Goal: Task Accomplishment & Management: Complete application form

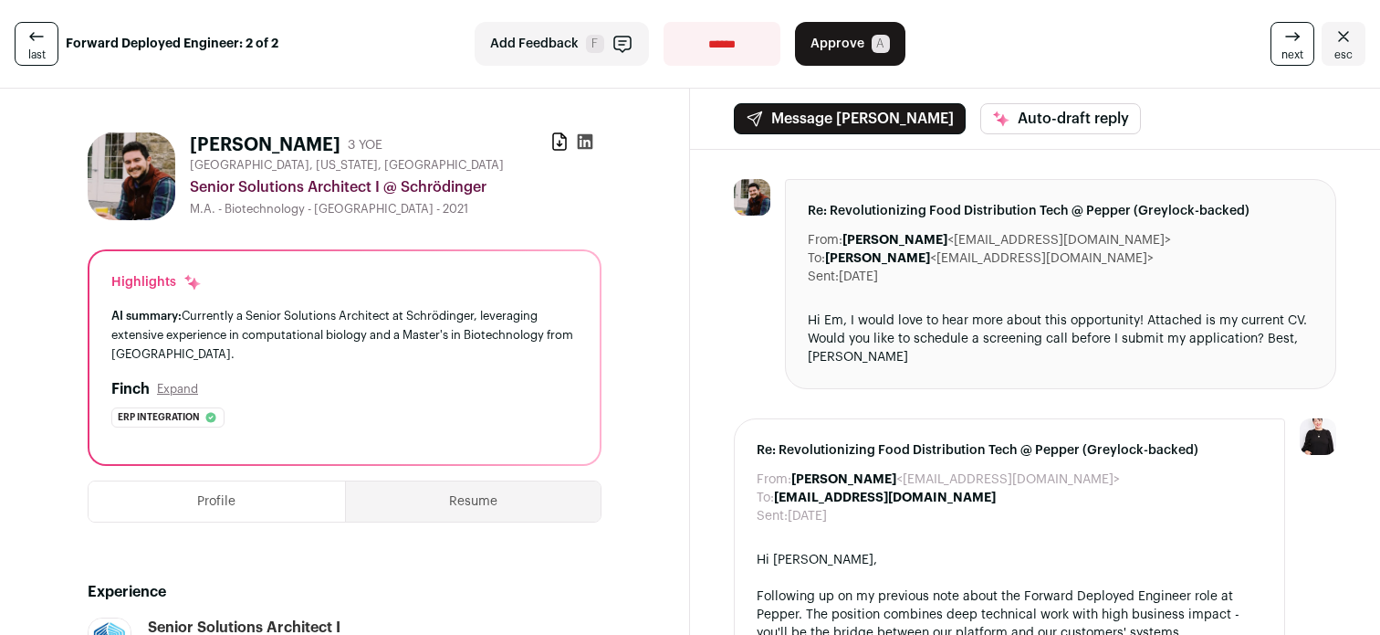
click at [239, 514] on button "Profile" at bounding box center [217, 501] width 257 height 40
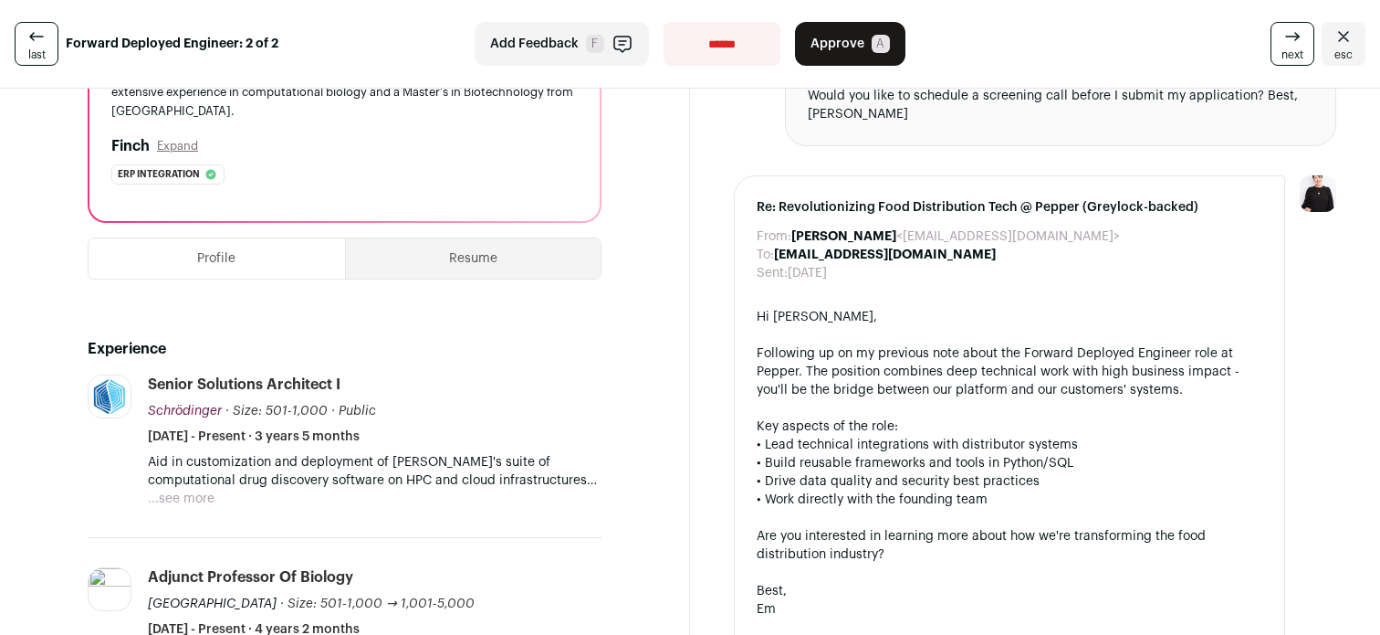
scroll to position [268, 0]
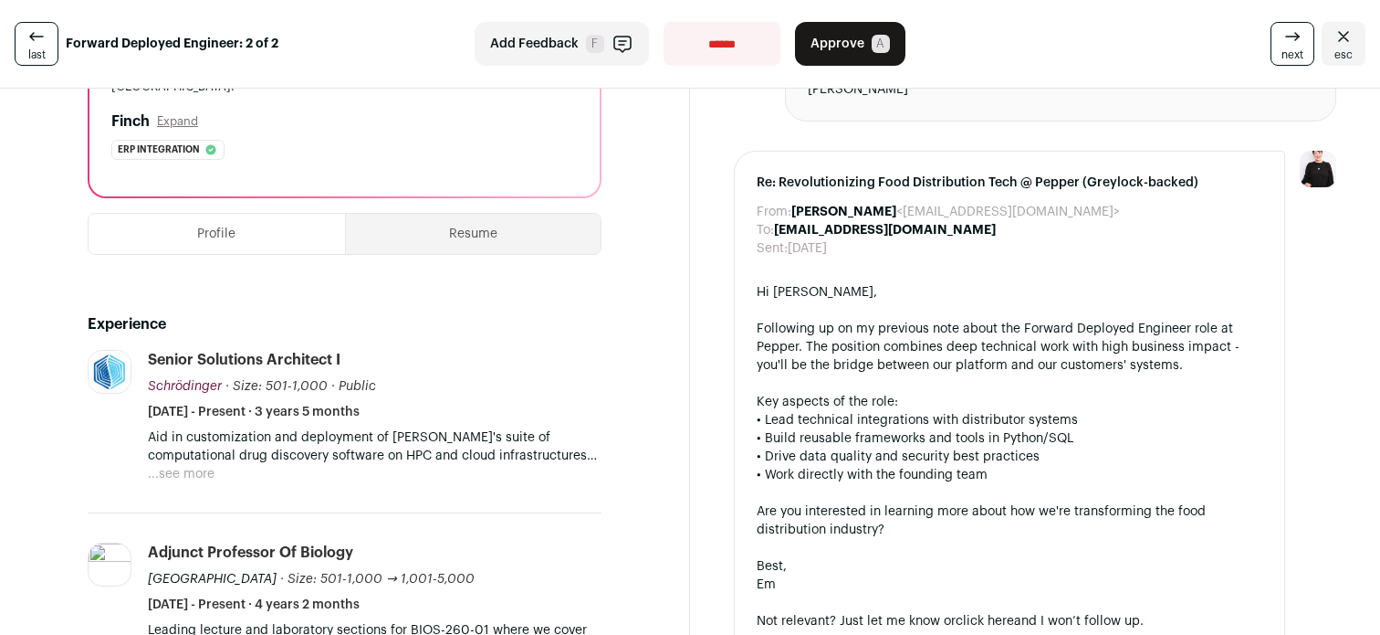
click at [188, 478] on button "...see more" at bounding box center [181, 474] width 67 height 18
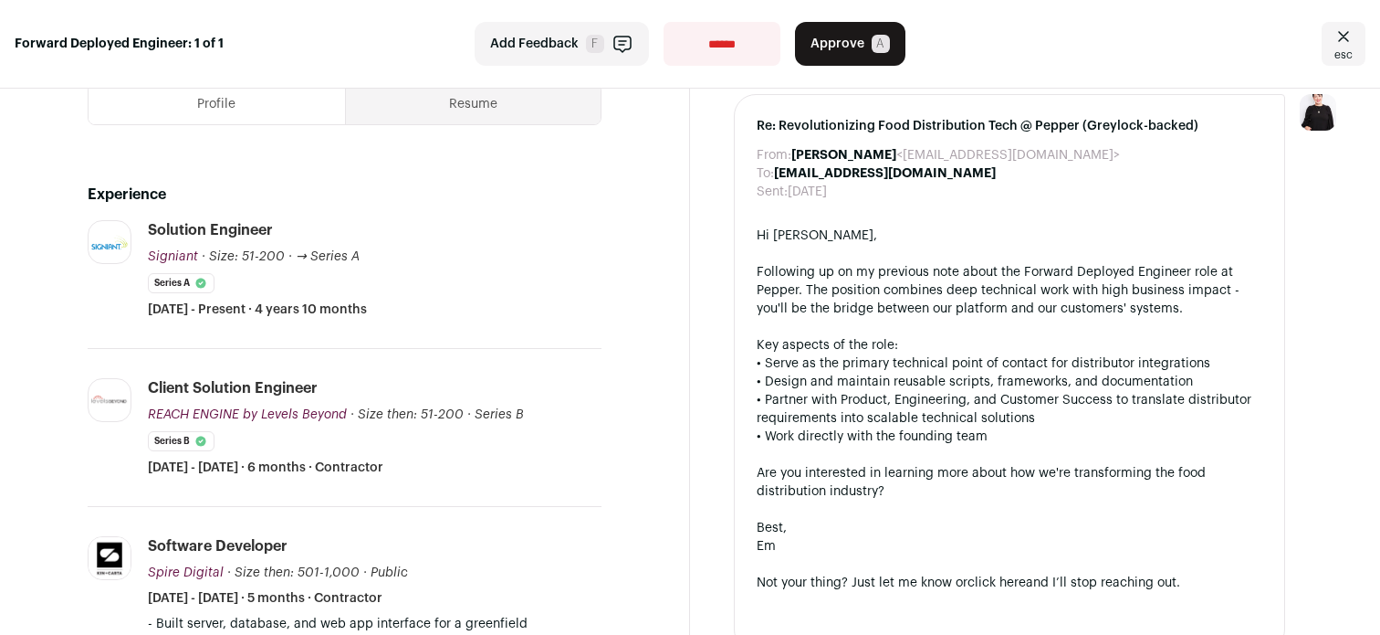
scroll to position [295, 0]
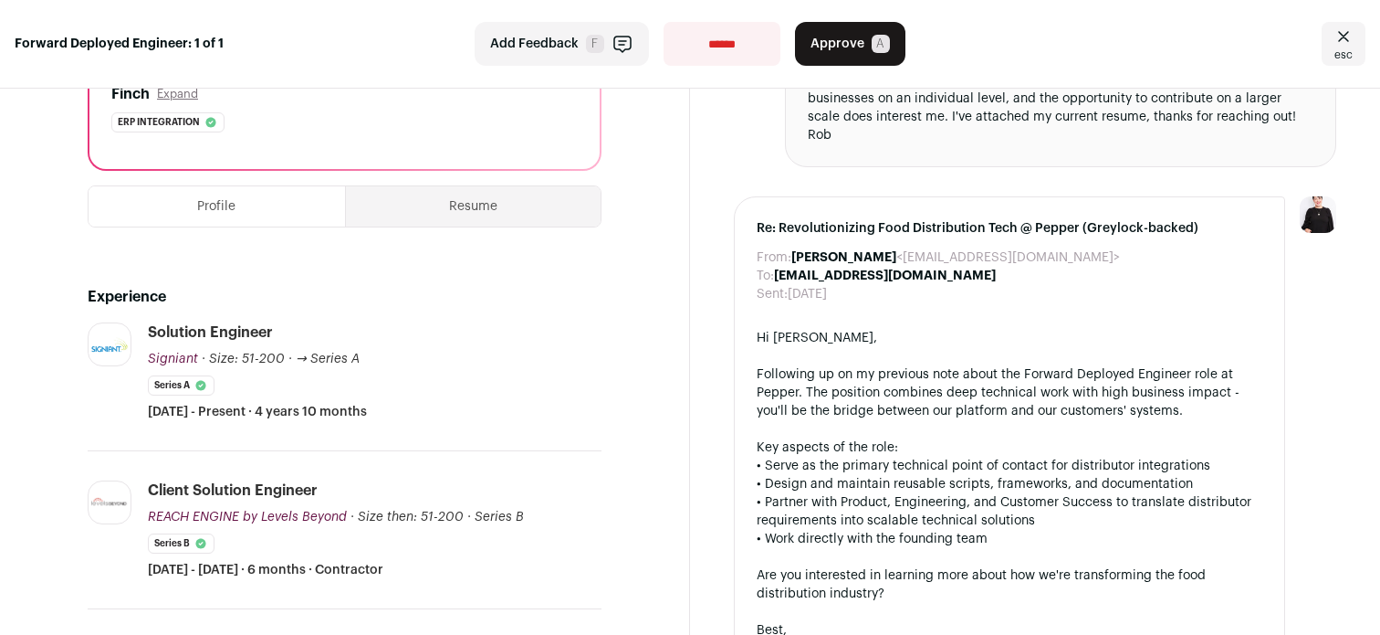
click at [509, 205] on button "Resume" at bounding box center [474, 206] width 256 height 40
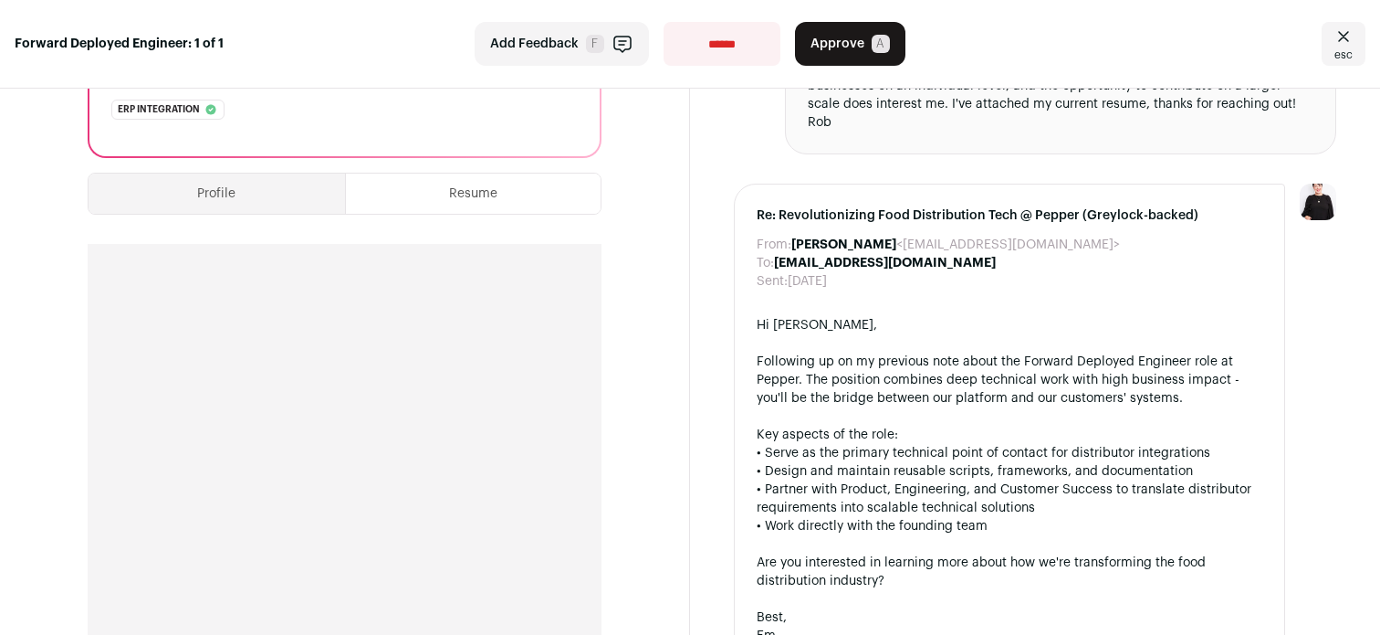
scroll to position [0, 0]
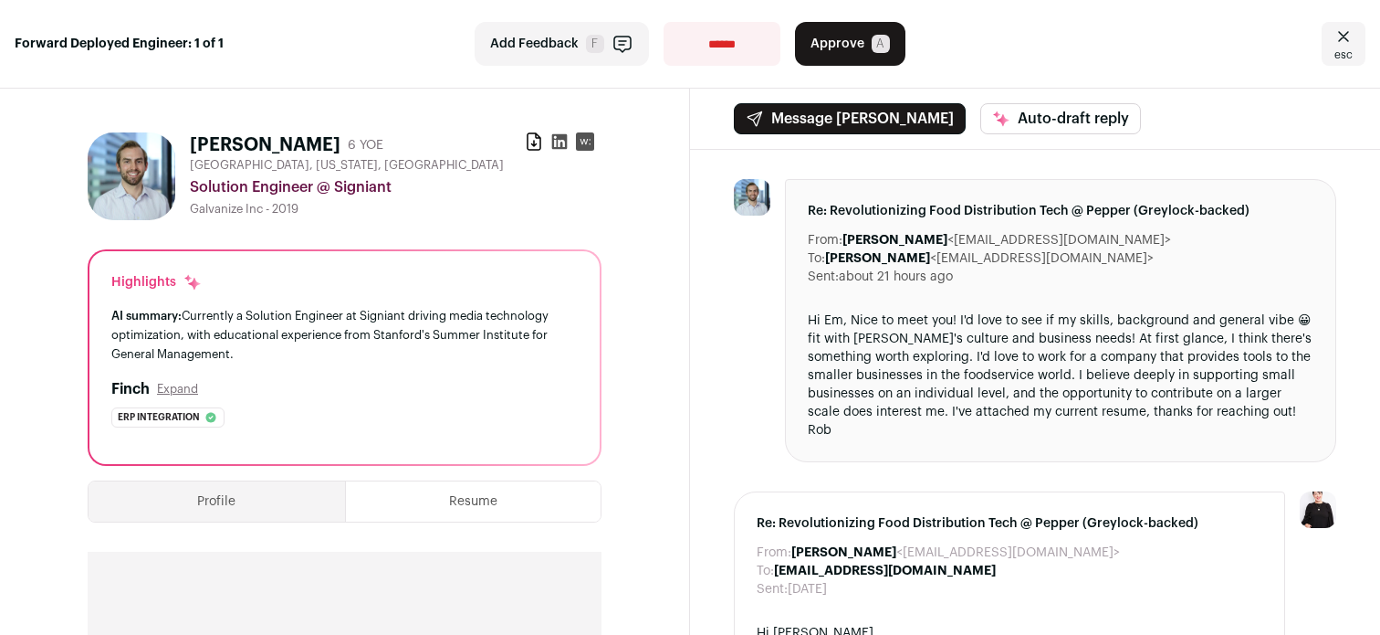
click at [558, 147] on icon at bounding box center [560, 142] width 16 height 16
click at [247, 508] on button "Profile" at bounding box center [217, 501] width 257 height 40
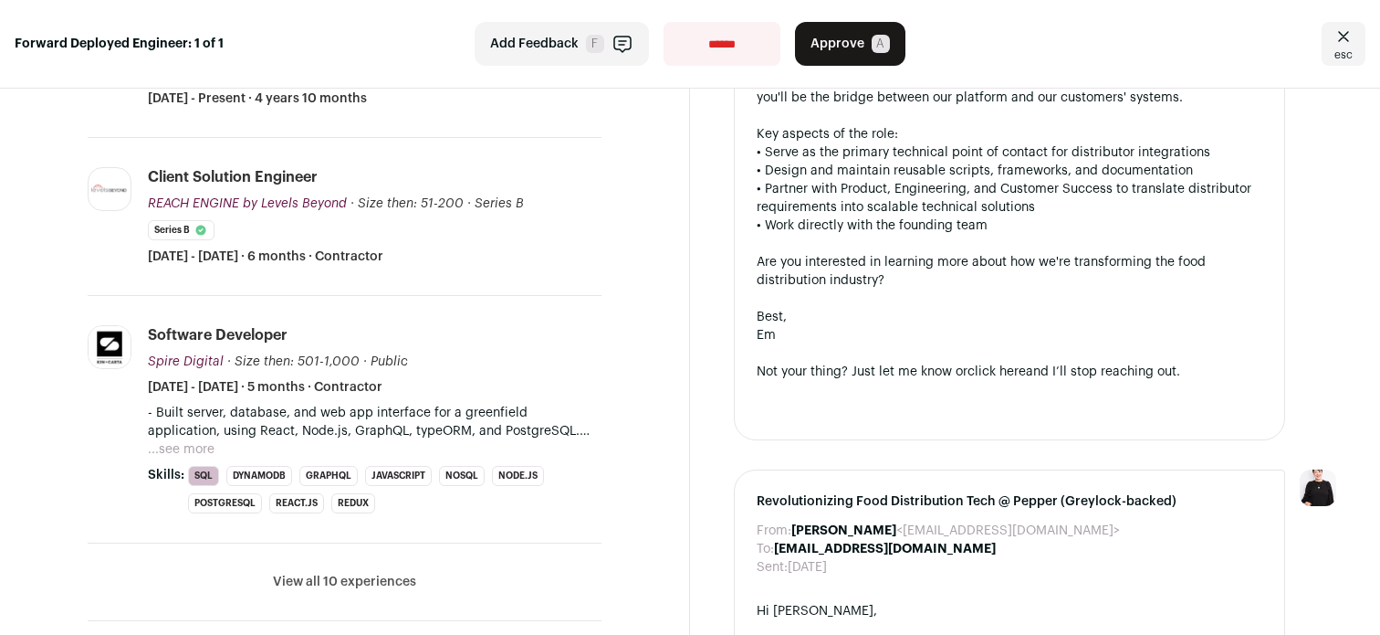
scroll to position [615, 0]
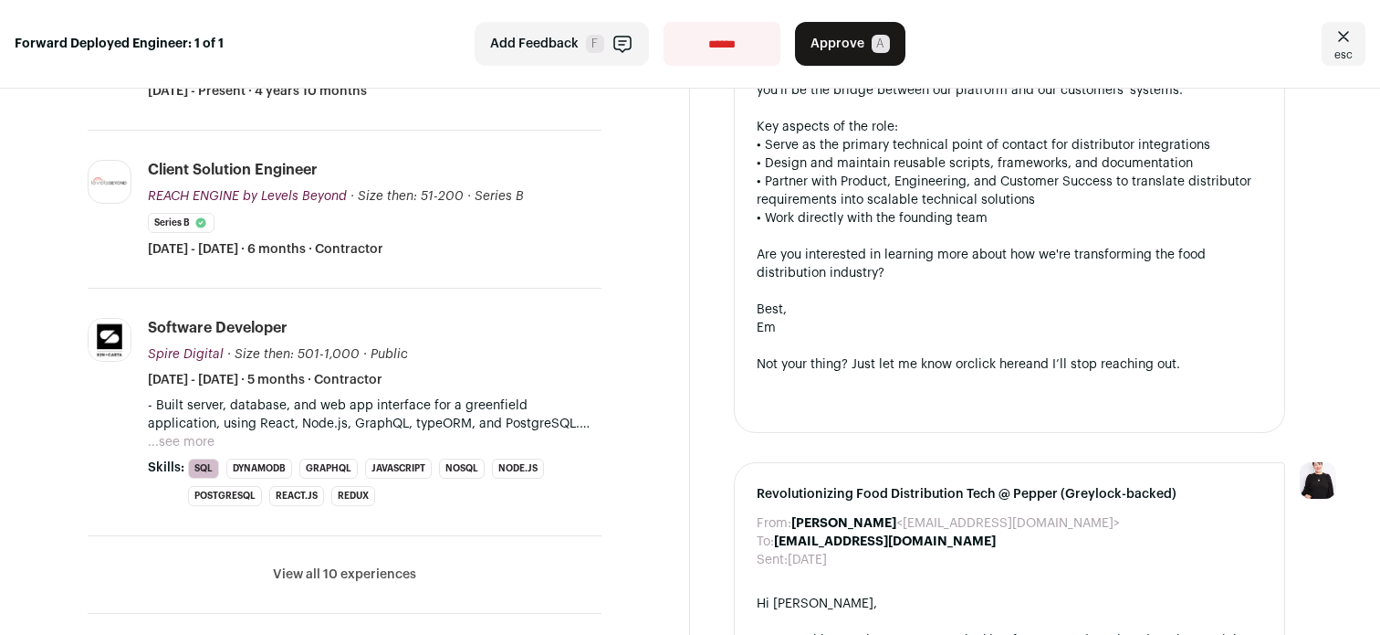
click at [308, 573] on button "View all 10 experiences" at bounding box center [344, 574] width 143 height 18
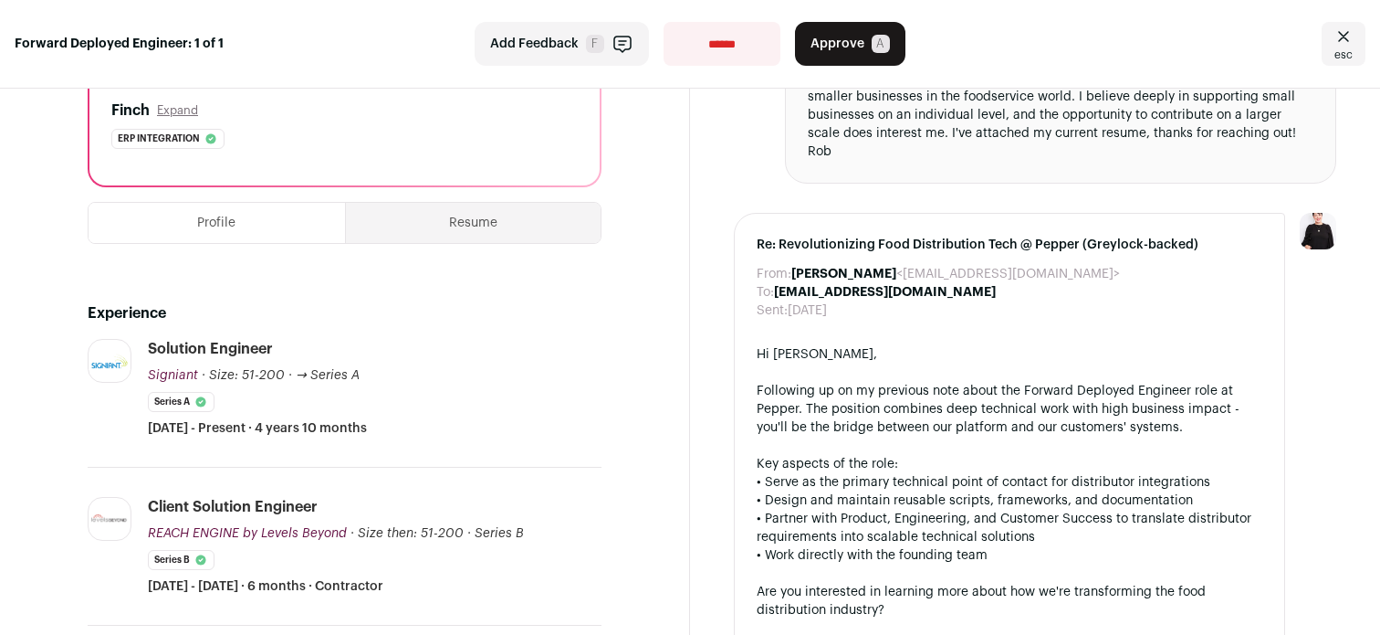
scroll to position [18, 0]
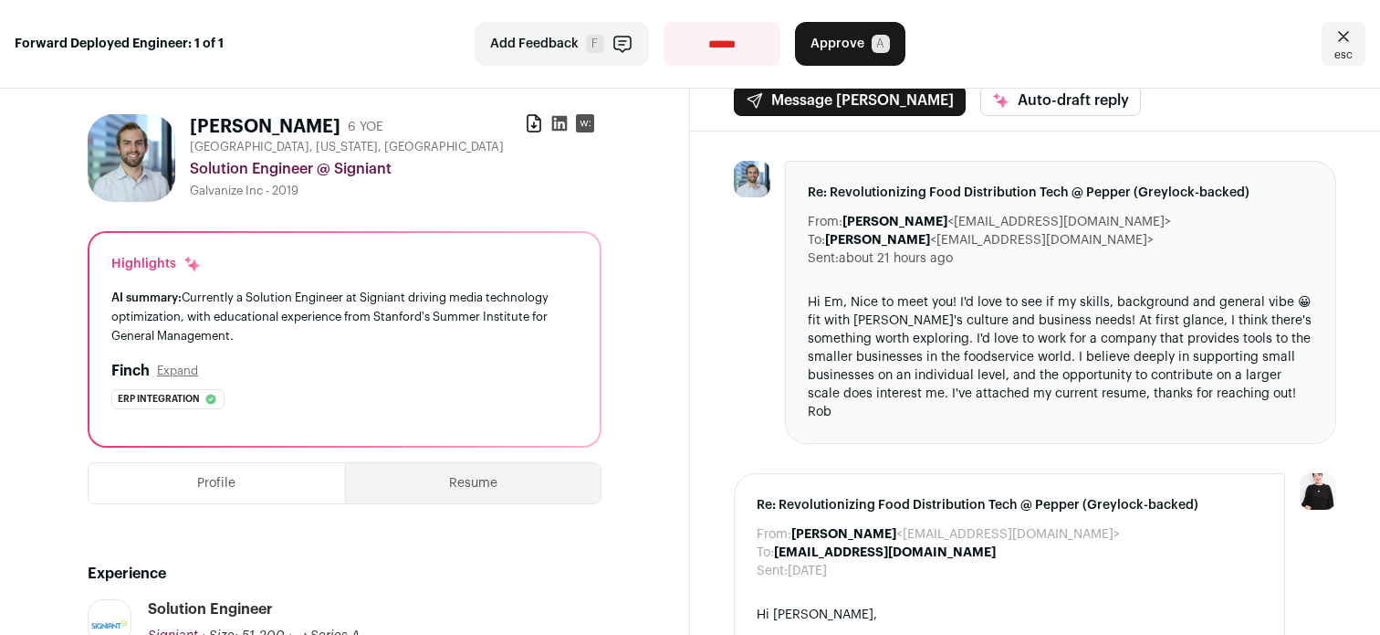
click at [823, 53] on button "Approve A" at bounding box center [850, 44] width 110 height 44
